Goal: Task Accomplishment & Management: Manage account settings

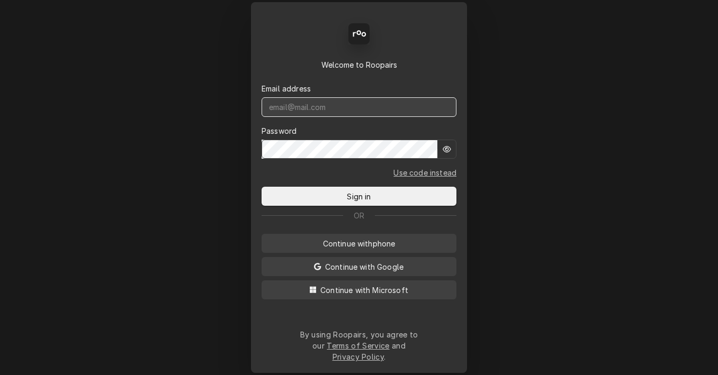
paste input "[DOMAIN_NAME][EMAIL_ADDRESS][DOMAIN_NAME]"
type input "mbrunty.red@yahoo.com"
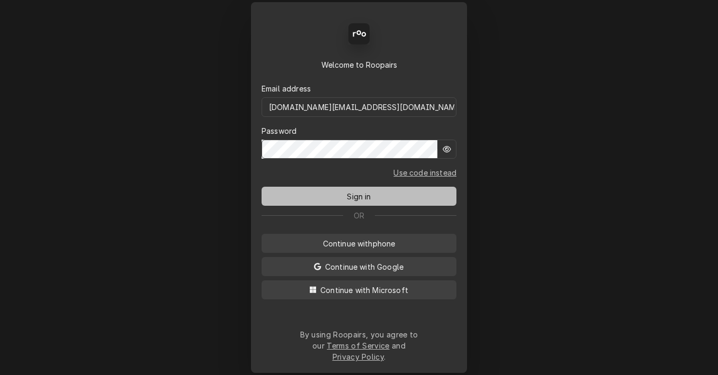
click at [381, 204] on button "Sign in" at bounding box center [359, 196] width 195 height 19
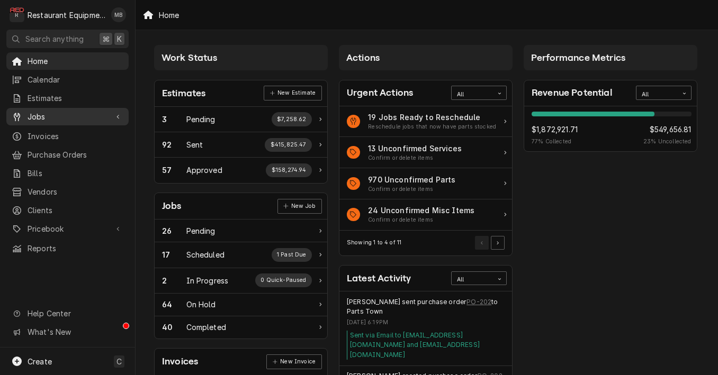
click at [50, 113] on span "Jobs" at bounding box center [68, 116] width 80 height 11
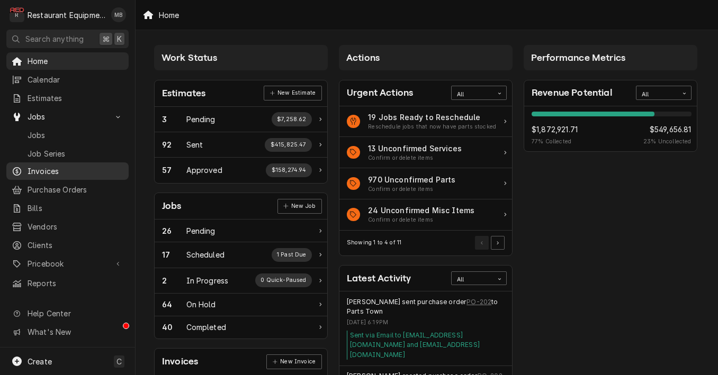
click at [57, 169] on span "Invoices" at bounding box center [76, 171] width 96 height 11
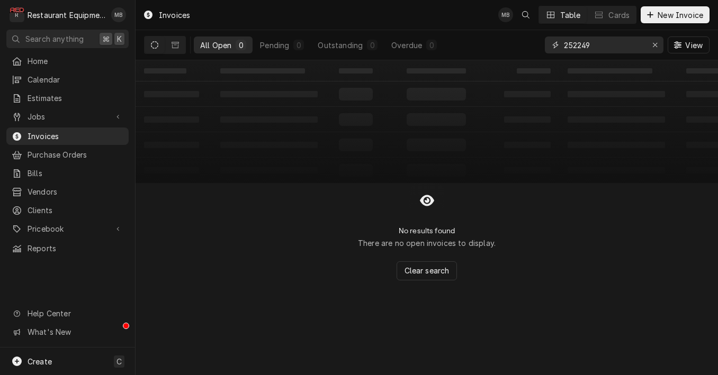
click at [635, 46] on input "252249" at bounding box center [603, 45] width 79 height 17
paste input "Dietrite1982!"
paste input "68"
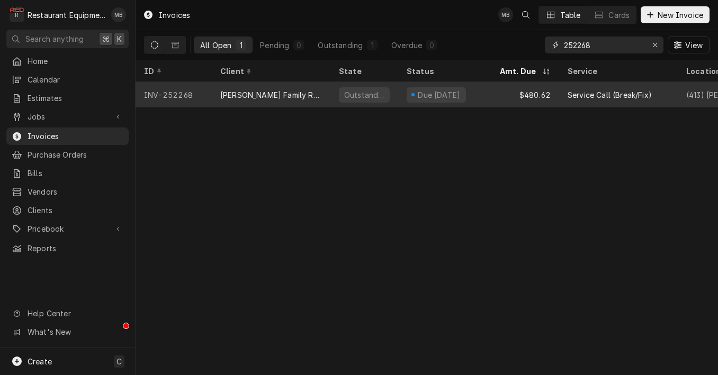
type input "252268"
click at [472, 91] on div "Due in 15 days" at bounding box center [444, 94] width 93 height 25
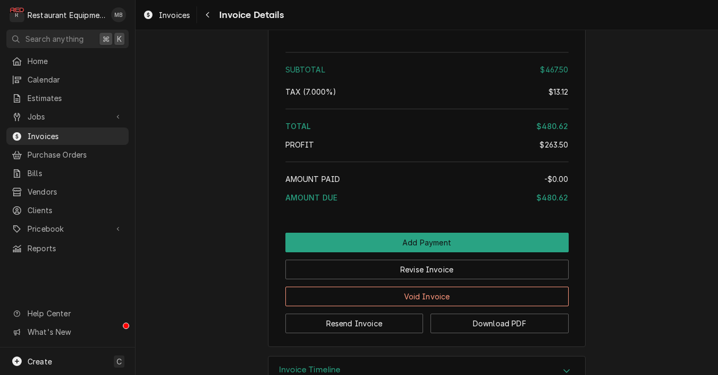
scroll to position [1665, 0]
